Goal: Information Seeking & Learning: Learn about a topic

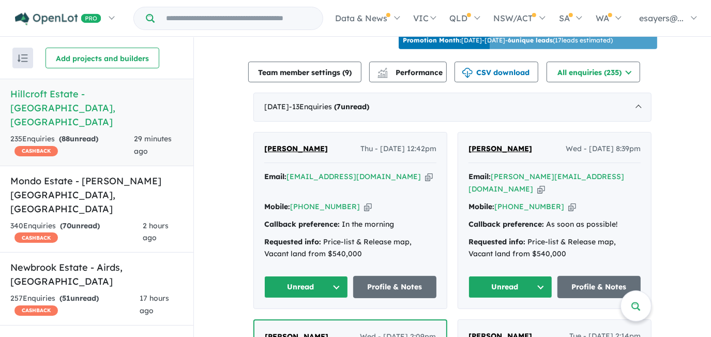
scroll to position [376, 0]
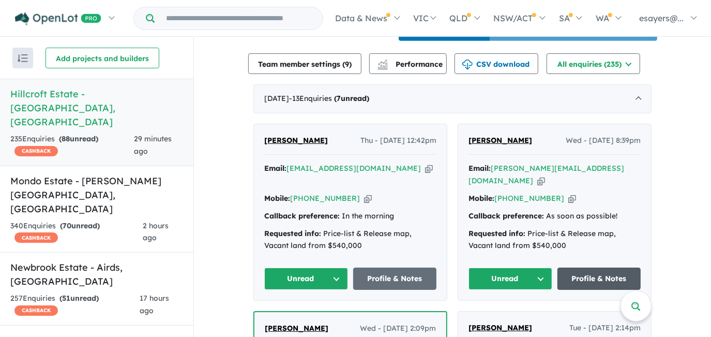
click at [591, 267] on link "Profile & Notes" at bounding box center [599, 278] width 84 height 22
click at [518, 267] on button "Unread" at bounding box center [511, 278] width 84 height 22
click at [518, 314] on button "Assigned" at bounding box center [514, 326] width 90 height 24
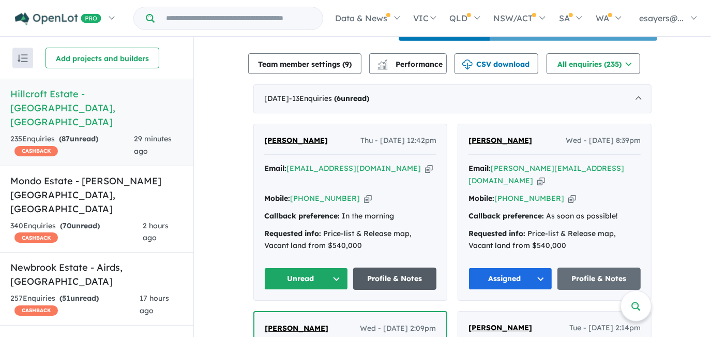
click at [376, 268] on link "Profile & Notes" at bounding box center [395, 278] width 84 height 22
click at [425, 163] on icon "button" at bounding box center [429, 168] width 8 height 11
click at [302, 267] on button "Unread" at bounding box center [306, 278] width 84 height 22
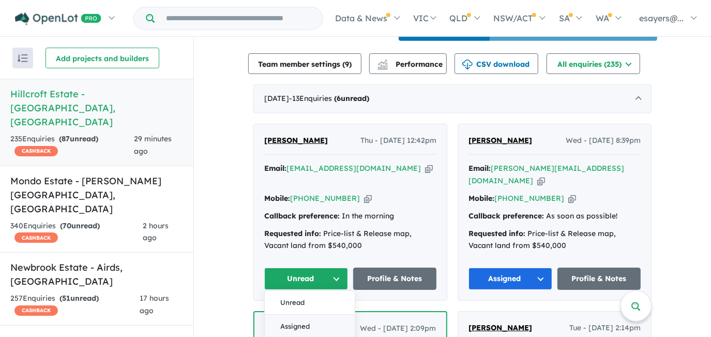
click at [309, 314] on button "Assigned" at bounding box center [310, 326] width 90 height 24
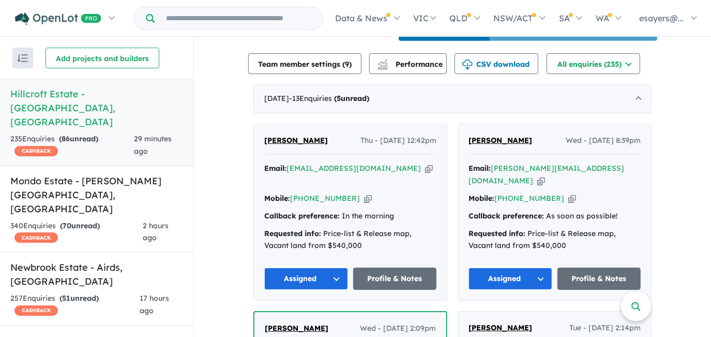
click at [633, 162] on div "Email: diane.alfar@mcdonaldojones.com.au Copied!" at bounding box center [555, 174] width 172 height 25
click at [545, 175] on icon "button" at bounding box center [541, 180] width 8 height 11
click at [121, 260] on h5 "Newbrook Estate - Airds , NSW" at bounding box center [96, 274] width 173 height 28
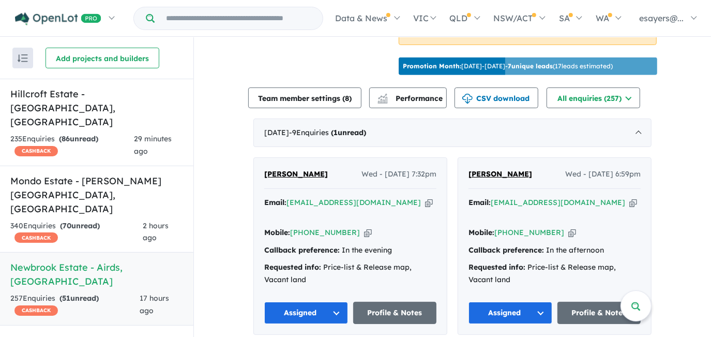
scroll to position [423, 0]
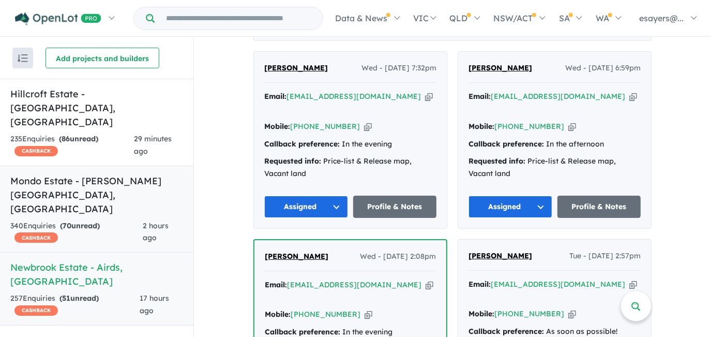
click at [88, 174] on h5 "Mondo Estate - [PERSON_NAME][GEOGRAPHIC_DATA] , [GEOGRAPHIC_DATA]" at bounding box center [96, 195] width 173 height 42
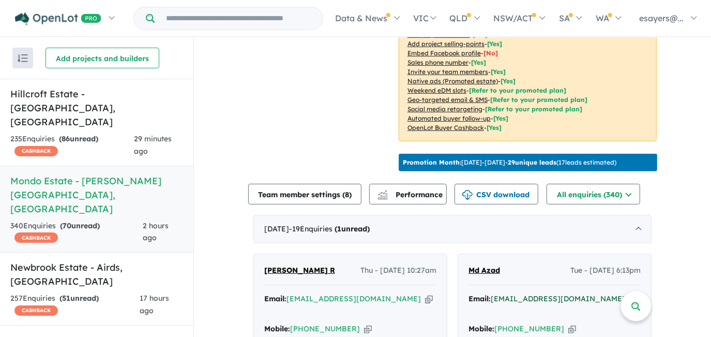
scroll to position [376, 0]
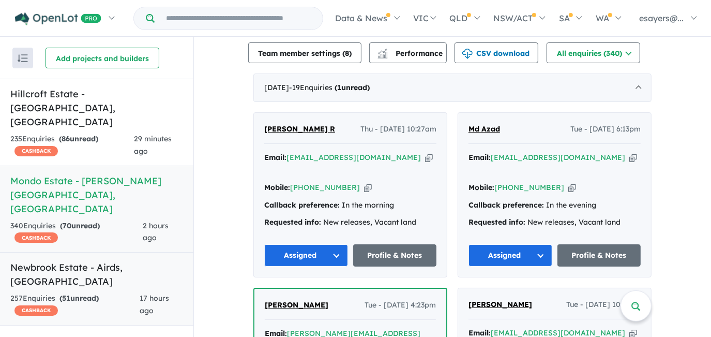
click at [63, 252] on link "Newbrook Estate - Airds , NSW 257 Enquir ies ( 51 unread) CASHBACK 17 hours ago" at bounding box center [96, 288] width 193 height 73
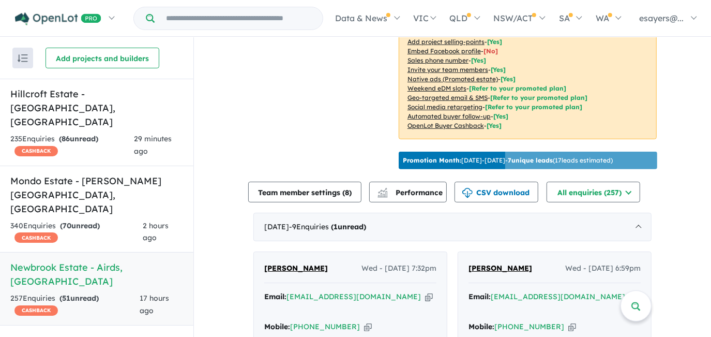
scroll to position [317, 0]
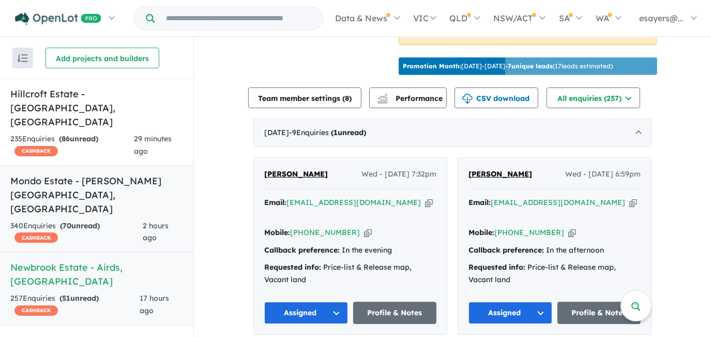
click at [109, 174] on h5 "Mondo Estate - [PERSON_NAME][GEOGRAPHIC_DATA] , [GEOGRAPHIC_DATA]" at bounding box center [96, 195] width 173 height 42
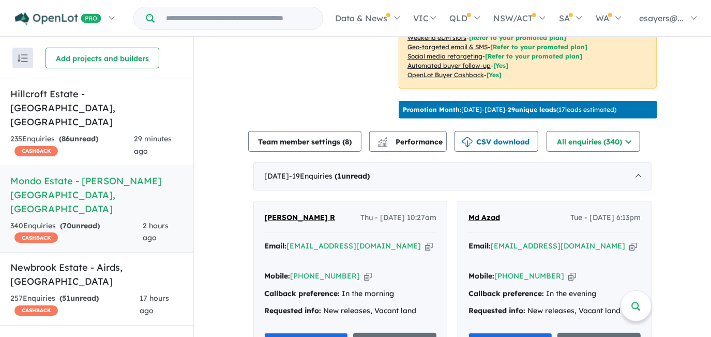
scroll to position [373, 0]
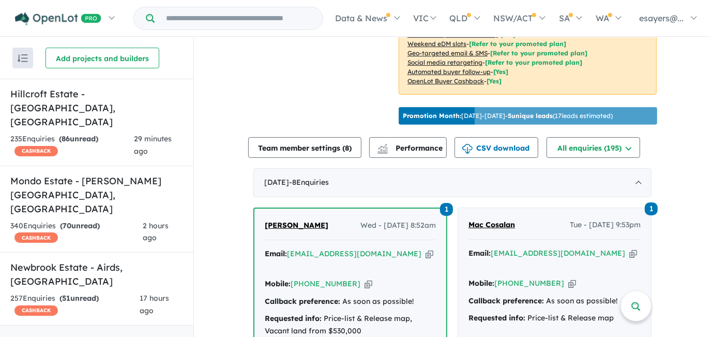
scroll to position [190, 0]
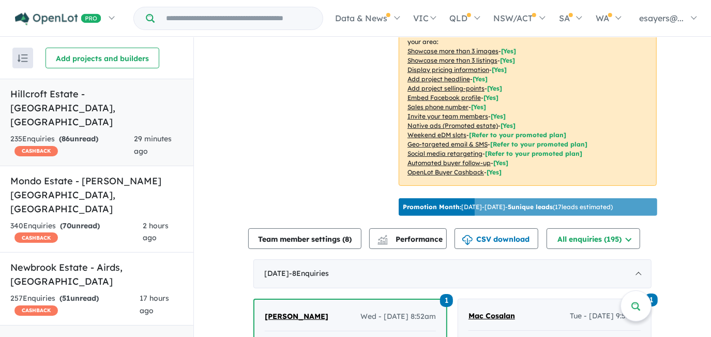
click at [58, 97] on h5 "Hillcroft Estate - Claymore , NSW" at bounding box center [96, 108] width 173 height 42
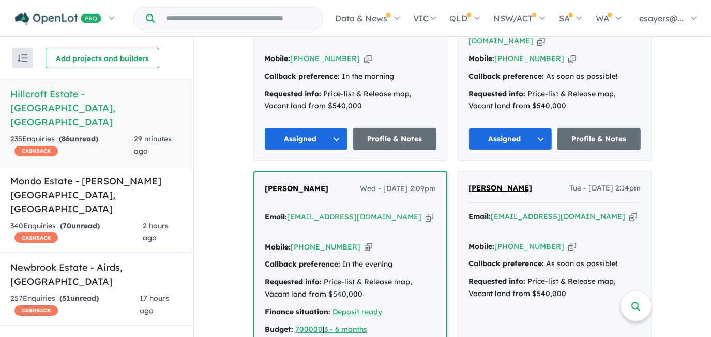
scroll to position [328, 0]
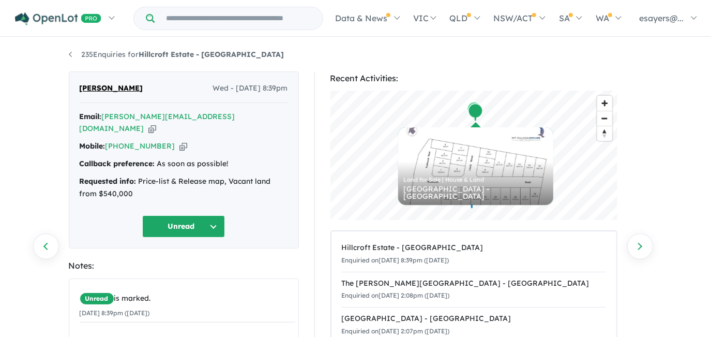
click at [156, 123] on icon "button" at bounding box center [152, 128] width 8 height 11
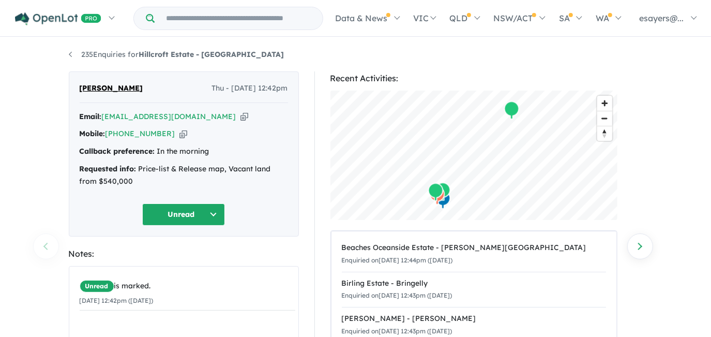
click at [240, 116] on icon "button" at bounding box center [244, 116] width 8 height 11
click at [240, 115] on icon "button" at bounding box center [244, 116] width 8 height 11
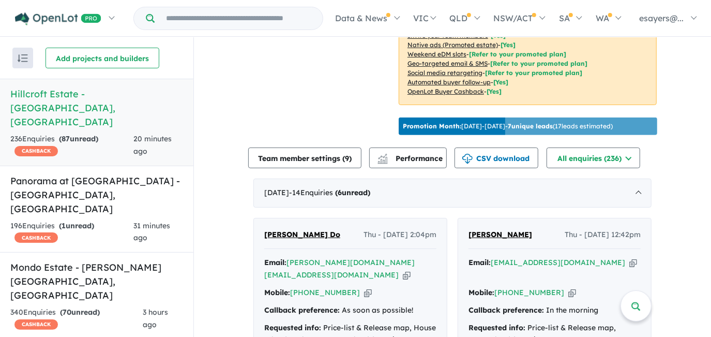
scroll to position [423, 0]
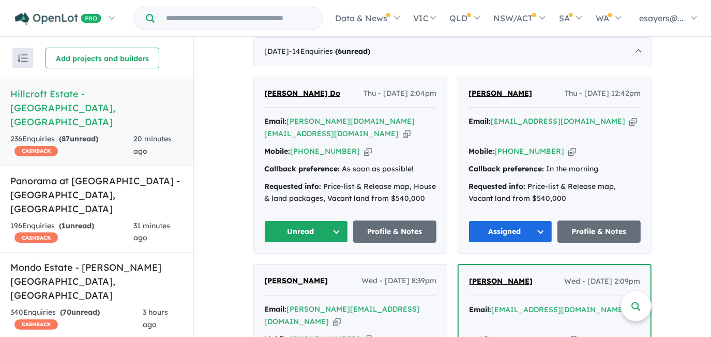
click at [403, 128] on icon "button" at bounding box center [407, 133] width 8 height 11
click at [398, 220] on link "Profile & Notes" at bounding box center [395, 231] width 84 height 22
click at [319, 220] on button "Unread" at bounding box center [306, 231] width 84 height 22
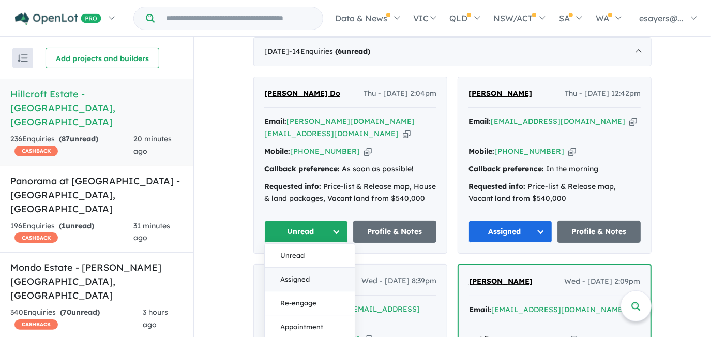
click at [312, 267] on button "Assigned" at bounding box center [310, 279] width 90 height 24
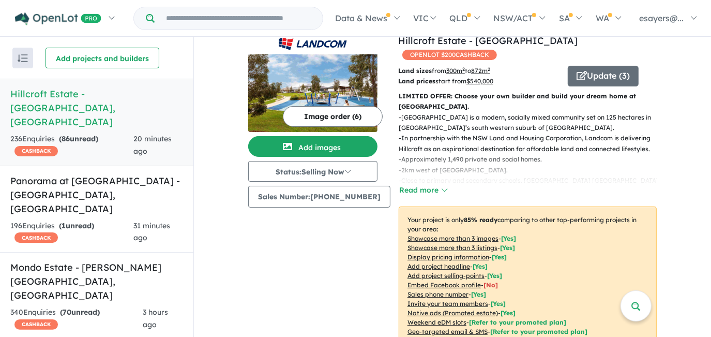
scroll to position [0, 0]
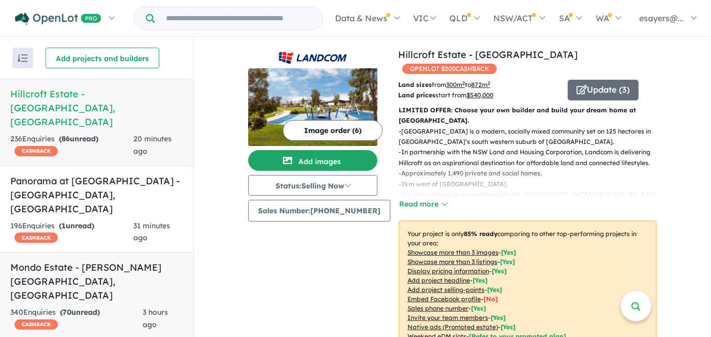
click at [125, 260] on h5 "Mondo Estate - [PERSON_NAME][GEOGRAPHIC_DATA] , [GEOGRAPHIC_DATA]" at bounding box center [96, 281] width 173 height 42
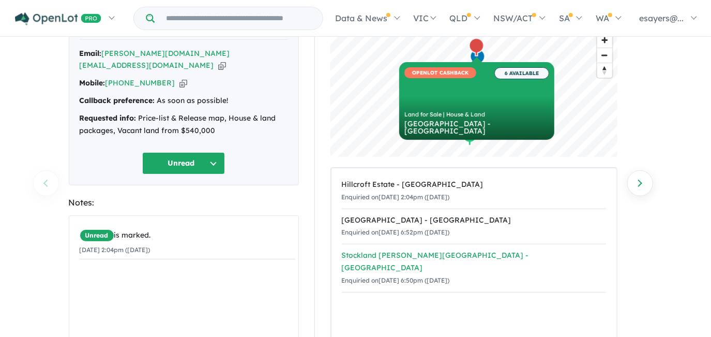
scroll to position [47, 0]
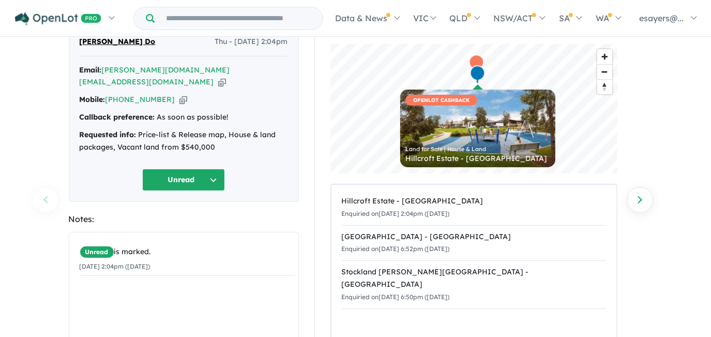
click at [218, 77] on icon "button" at bounding box center [222, 82] width 8 height 11
